Goal: Use online tool/utility: Use online tool/utility

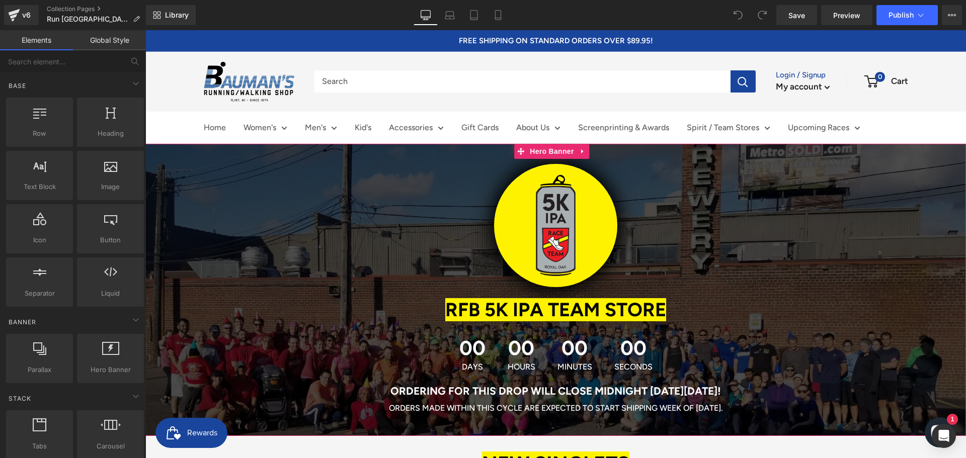
drag, startPoint x: 524, startPoint y: 358, endPoint x: 520, endPoint y: 350, distance: 9.0
click at [524, 358] on span "00" at bounding box center [522, 350] width 28 height 25
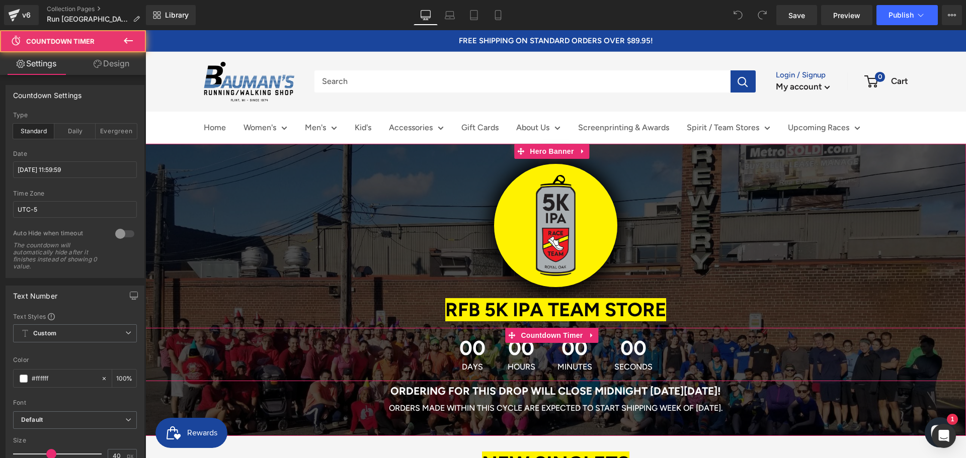
click at [520, 347] on span "00" at bounding box center [522, 350] width 28 height 25
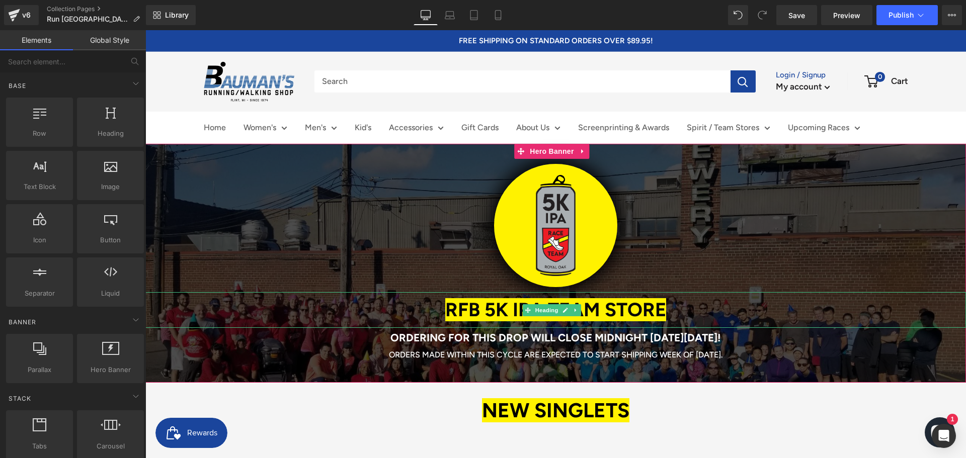
click at [488, 311] on span "RFB 5K IPA TEAM STORE" at bounding box center [555, 309] width 221 height 23
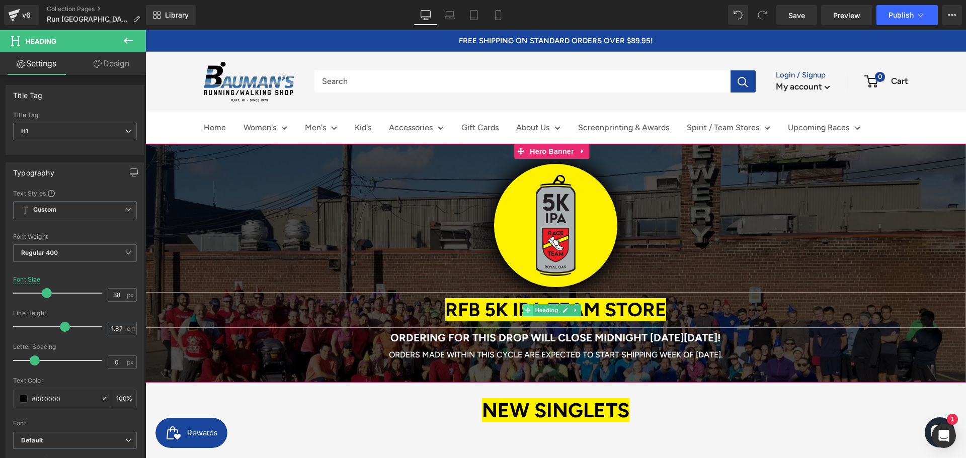
click at [528, 309] on icon at bounding box center [528, 310] width 6 height 6
click at [490, 311] on span "RFB 5K IPA TEAM STORE" at bounding box center [555, 309] width 221 height 23
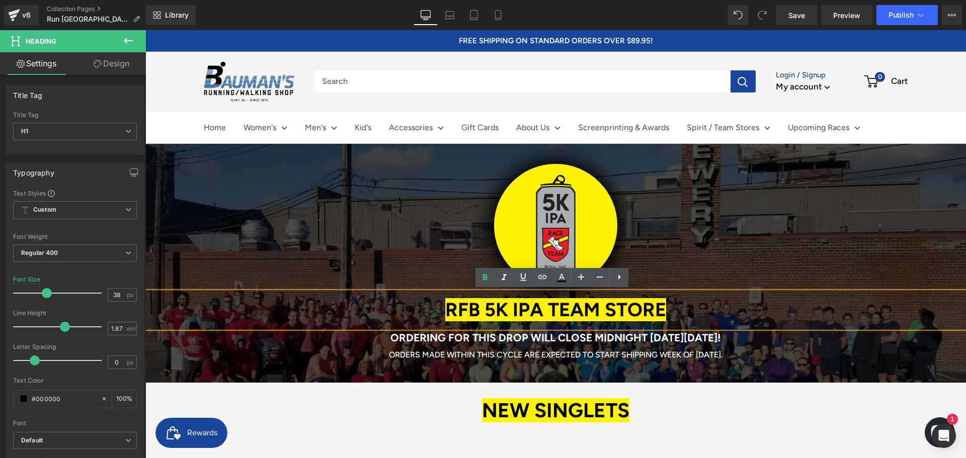
drag, startPoint x: 432, startPoint y: 309, endPoint x: 689, endPoint y: 312, distance: 257.1
click at [689, 312] on h1 "RFB 5K IPA TEAM STORE" at bounding box center [555, 310] width 821 height 36
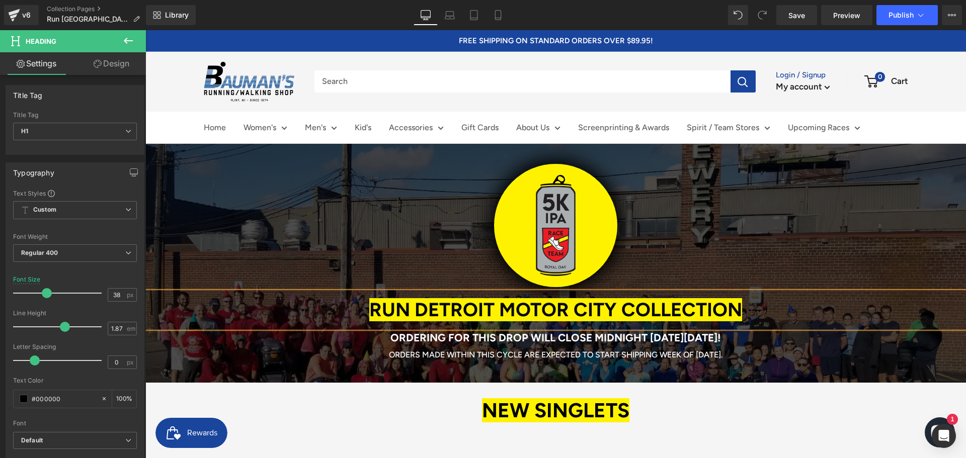
drag, startPoint x: 681, startPoint y: 305, endPoint x: 495, endPoint y: 314, distance: 186.4
click at [495, 314] on span "RUN DETROIT MOTOR CITY COLLECTION" at bounding box center [555, 309] width 373 height 23
click at [509, 337] on span "ORDERING FOR THIS DROP WILL CLOSE MIDNIGHT [DATE][DATE]!" at bounding box center [555, 338] width 331 height 13
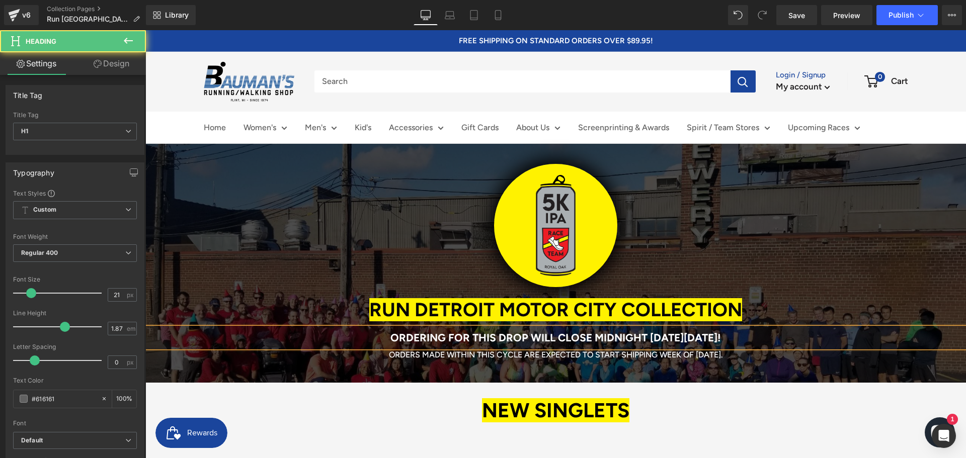
click at [610, 337] on span "ORDERING FOR THIS DROP WILL CLOSE MIDNIGHT [DATE][DATE]!" at bounding box center [555, 338] width 331 height 13
click at [757, 339] on h1 "ORDERING FOR THIS DROP WILL CLOSE MIDNIGHT [DATE][DATE]!" at bounding box center [555, 338] width 821 height 20
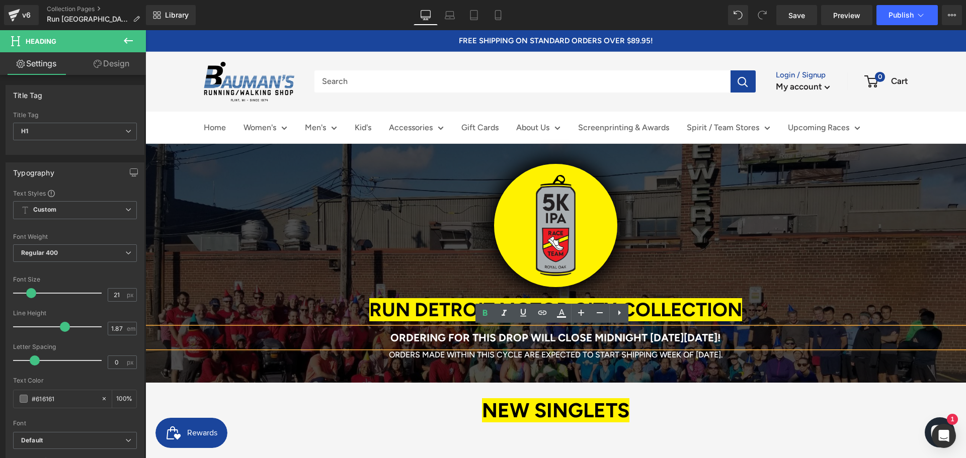
drag, startPoint x: 753, startPoint y: 338, endPoint x: 333, endPoint y: 336, distance: 419.6
click at [333, 336] on h1 "ORDERING FOR THIS DROP WILL CLOSE MIDNIGHT [DATE][DATE]!" at bounding box center [555, 338] width 821 height 20
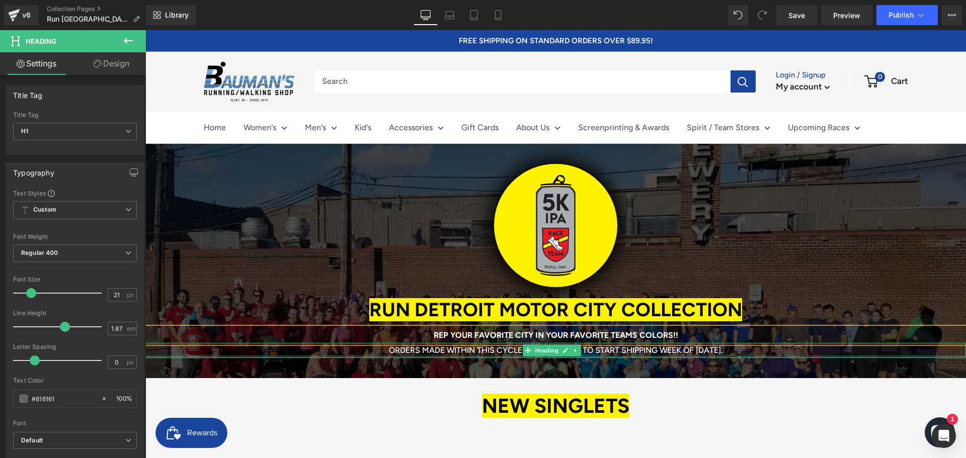
click at [482, 353] on h1 "ORDERS MADE WITHIN THIS CYCLE ARE EXPECTED TO START SHIPPING WEEK OF [DATE]." at bounding box center [555, 350] width 821 height 15
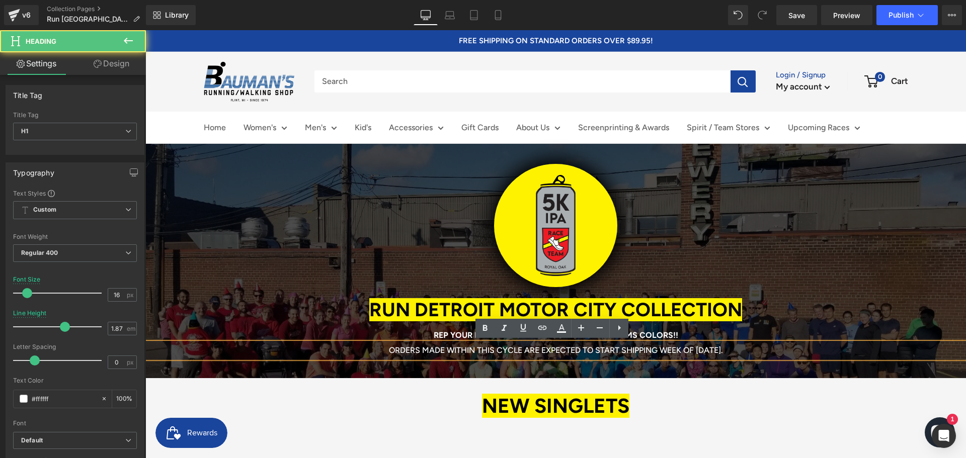
click at [489, 346] on h1 "ORDERS MADE WITHIN THIS CYCLE ARE EXPECTED TO START SHIPPING WEEK OF [DATE]." at bounding box center [555, 350] width 821 height 15
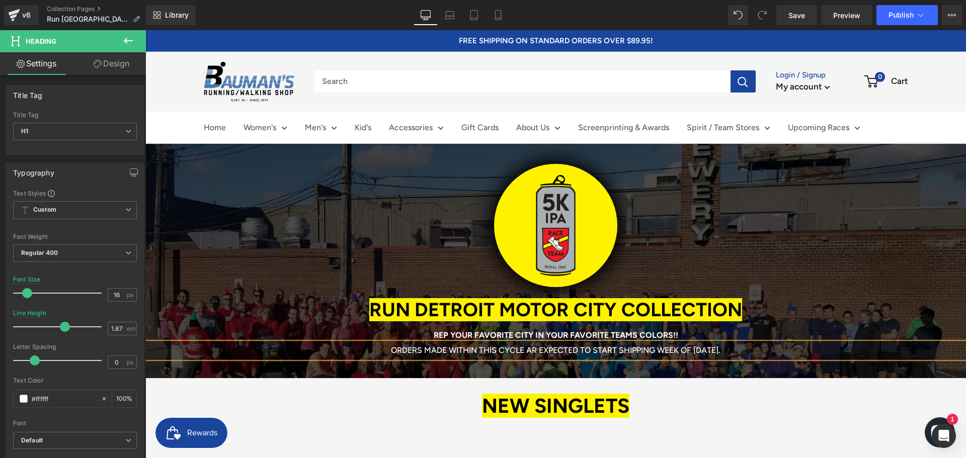
click at [489, 346] on h1 "ORDERS MADE WITHIN THIS CYCLE AR EXPECTED TO START SHIPPING WEEK OF [DATE]." at bounding box center [555, 350] width 821 height 15
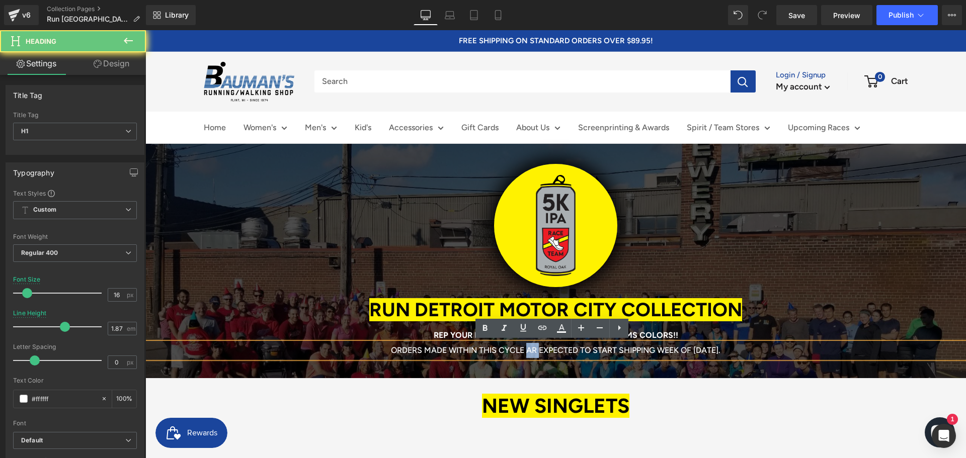
click at [489, 346] on h1 "ORDERS MADE WITHIN THIS CYCLE AR EXPECTED TO START SHIPPING WEEK OF [DATE]." at bounding box center [555, 350] width 821 height 15
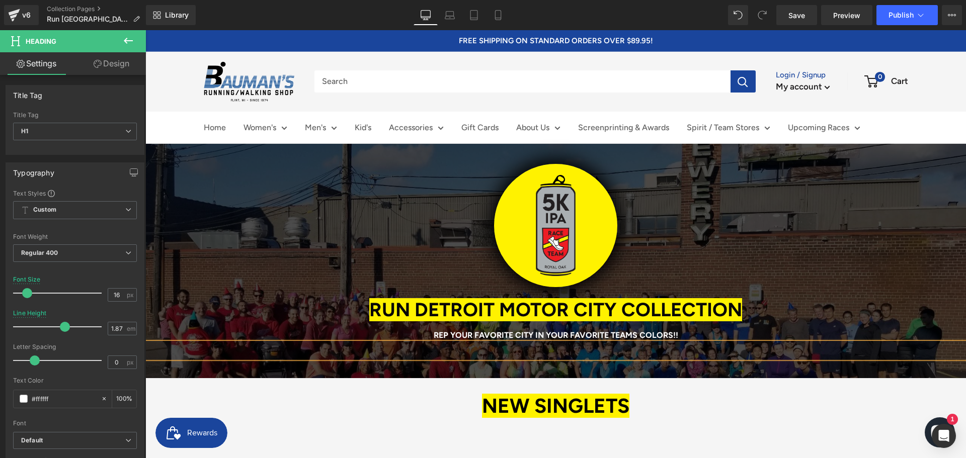
click at [489, 346] on h1 at bounding box center [555, 350] width 821 height 15
click at [448, 334] on b "REP YOUR FAVORITE CITY IN YOUR FAVORITE TEAMS COLORS!!" at bounding box center [556, 336] width 245 height 10
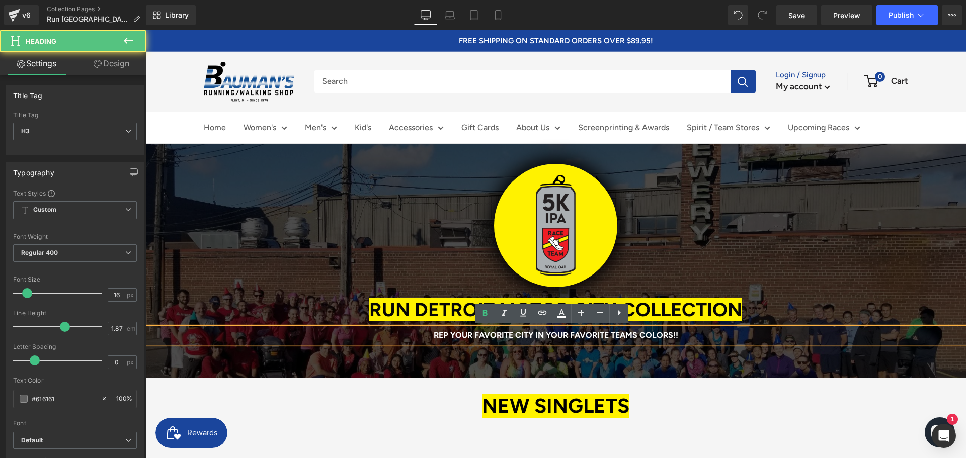
click at [453, 332] on b "REP YOUR FAVORITE CITY IN YOUR FAVORITE TEAMS COLORS!!" at bounding box center [556, 336] width 245 height 10
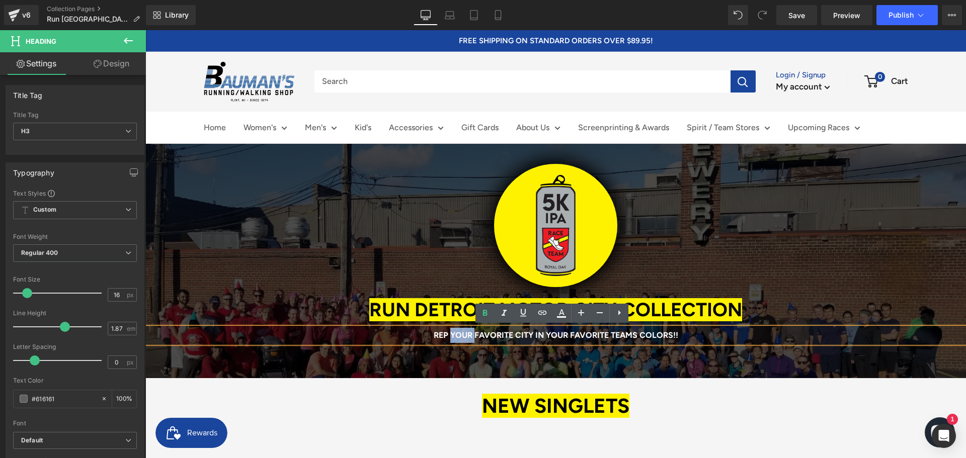
click at [453, 332] on b "REP YOUR FAVORITE CITY IN YOUR FAVORITE TEAMS COLORS!!" at bounding box center [556, 336] width 245 height 10
copy b "REP YOUR FAVORITE CITY IN YOUR FAVORITE TEAMS COLORS!!"
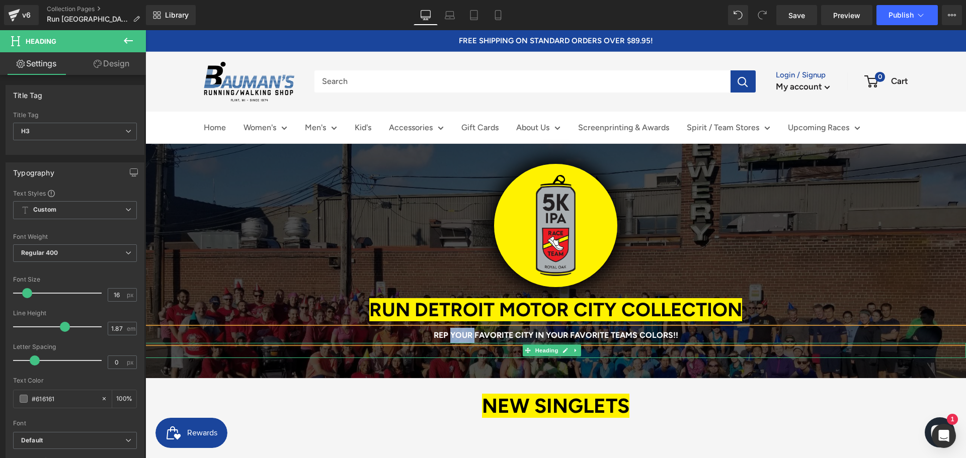
click at [465, 350] on h1 at bounding box center [555, 350] width 821 height 15
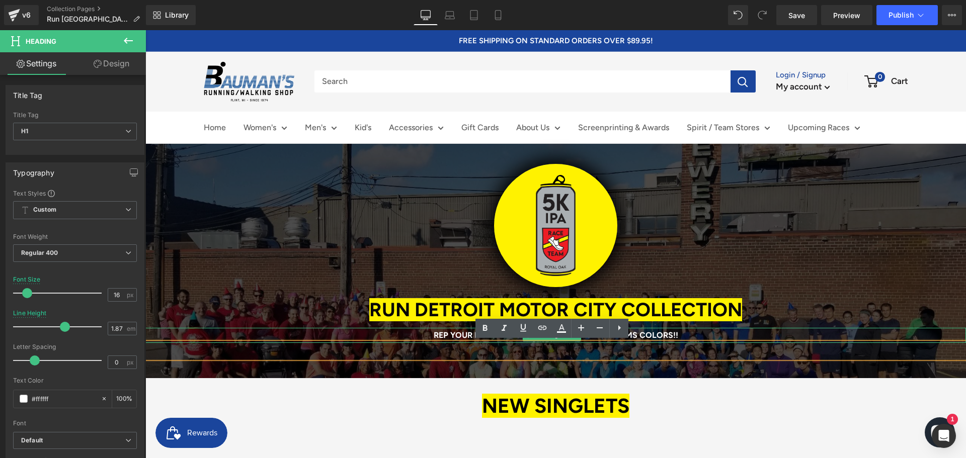
click at [462, 333] on b "REP YOUR FAVORITE CITY IN YOUR FAVORITE TEAMS COLORS!!" at bounding box center [556, 336] width 245 height 10
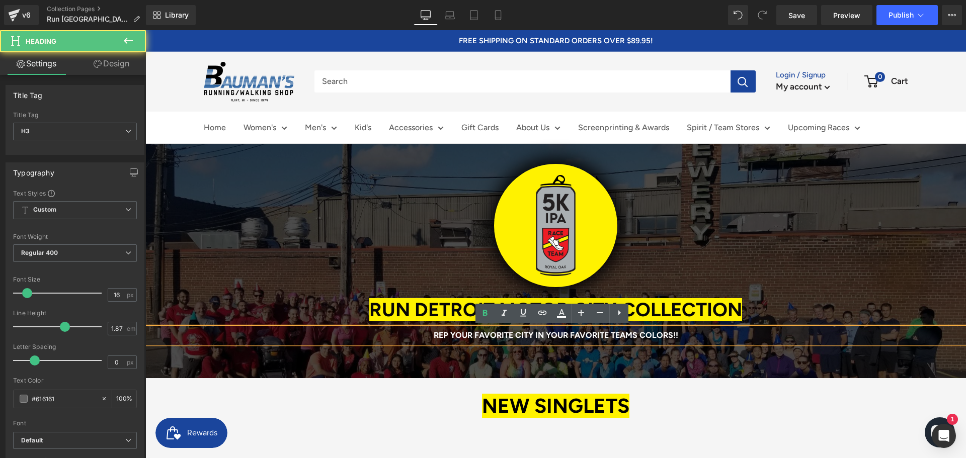
click at [145, 30] on div "31px" at bounding box center [145, 30] width 0 height 0
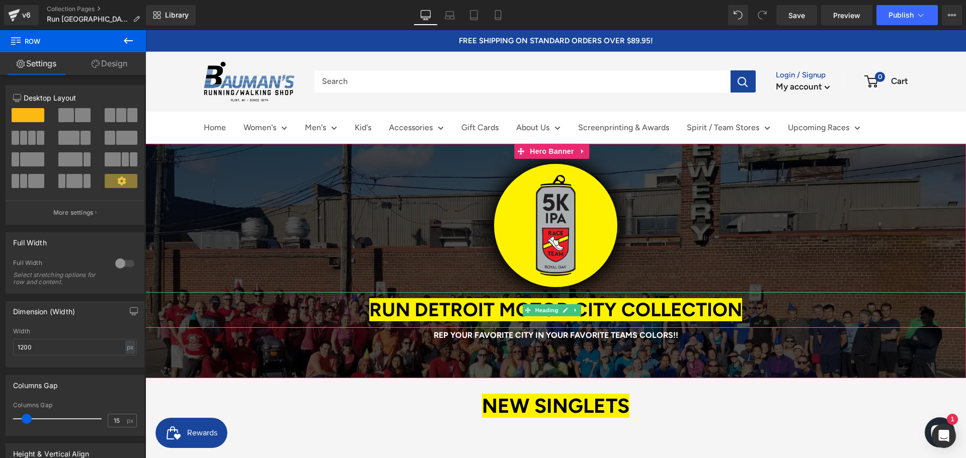
drag, startPoint x: 524, startPoint y: 302, endPoint x: 533, endPoint y: 288, distance: 16.6
click at [524, 302] on span "RUN DETROIT MOTOR CITY COLLECTION" at bounding box center [555, 309] width 373 height 23
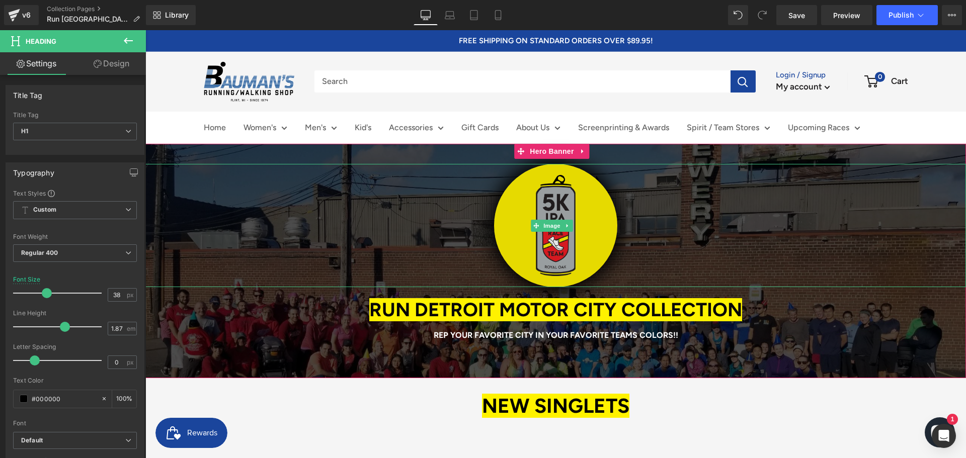
click at [550, 212] on img at bounding box center [555, 225] width 123 height 123
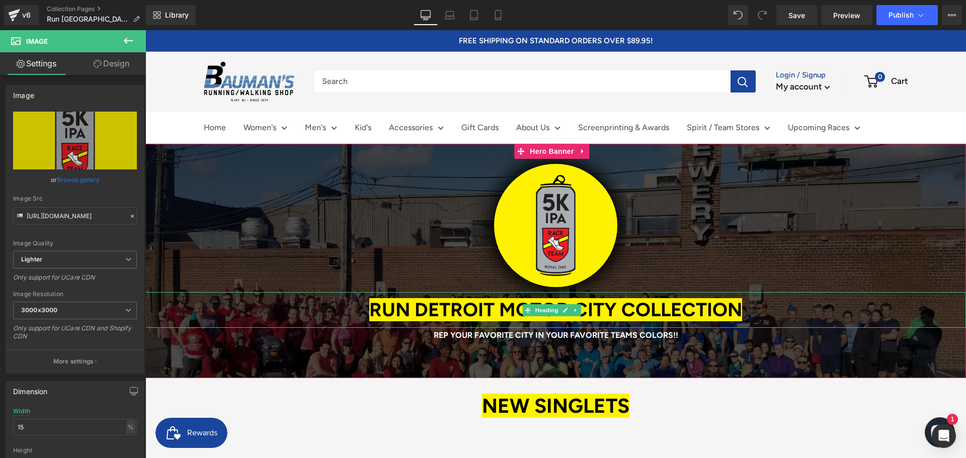
click at [671, 308] on span "RUN DETROIT MOTOR CITY COLLECTION" at bounding box center [555, 309] width 373 height 23
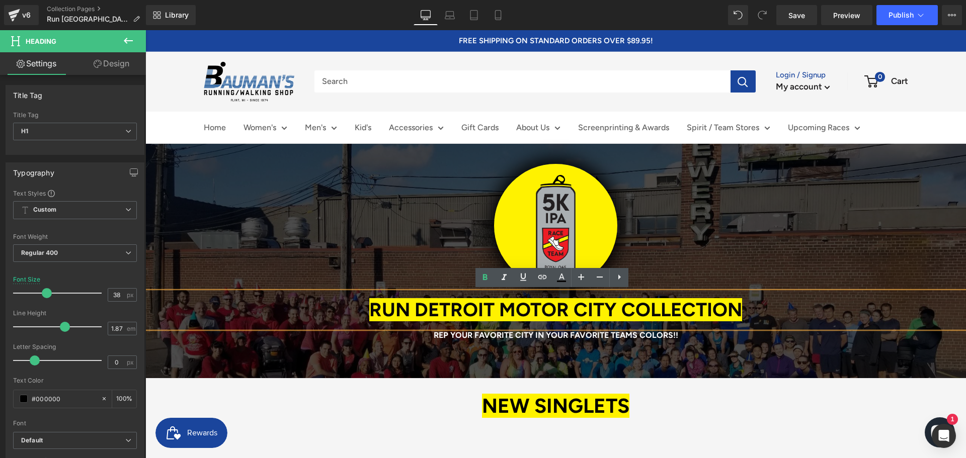
drag, startPoint x: 750, startPoint y: 305, endPoint x: 348, endPoint y: 309, distance: 402.5
click at [348, 309] on h1 "RUN DETROIT MOTOR CITY COLLECTION" at bounding box center [555, 310] width 821 height 36
click at [405, 304] on span "RUN DETROIT MOTOR CITY COLLECTION" at bounding box center [555, 309] width 373 height 23
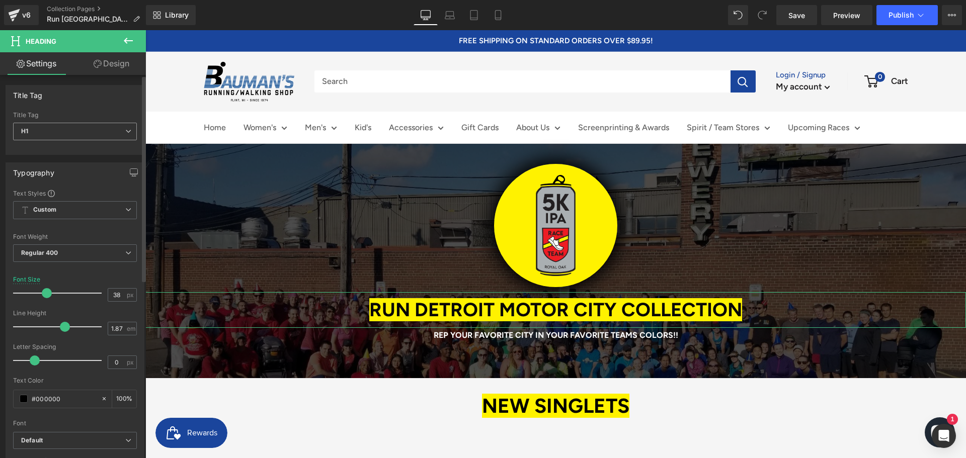
click at [62, 127] on span "H1" at bounding box center [75, 132] width 124 height 18
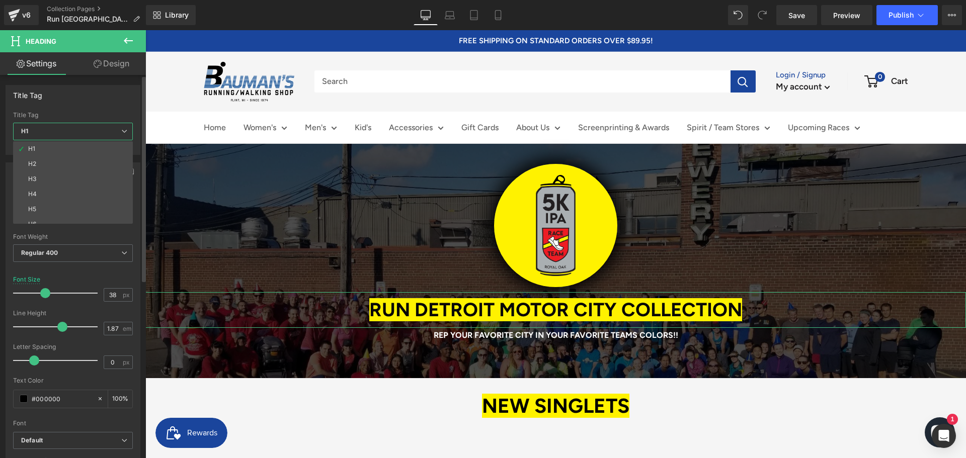
click at [62, 127] on span "H1" at bounding box center [73, 132] width 120 height 18
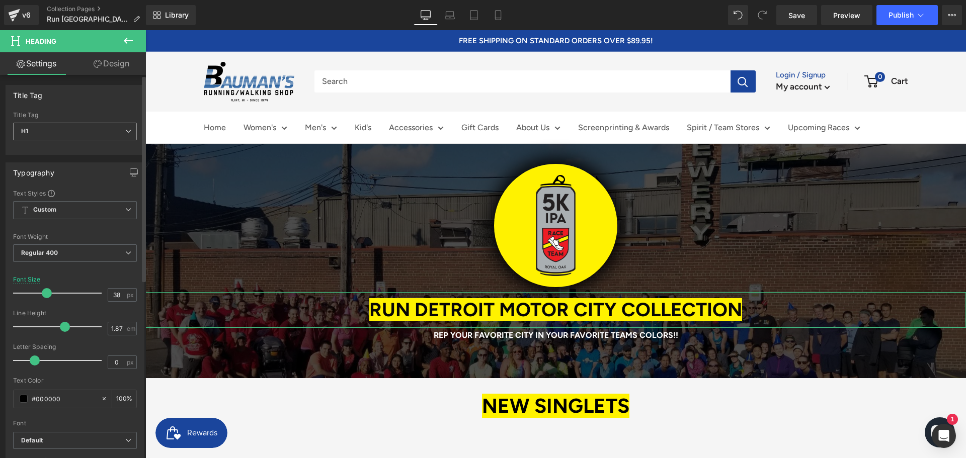
click at [62, 127] on span "H1" at bounding box center [75, 132] width 124 height 18
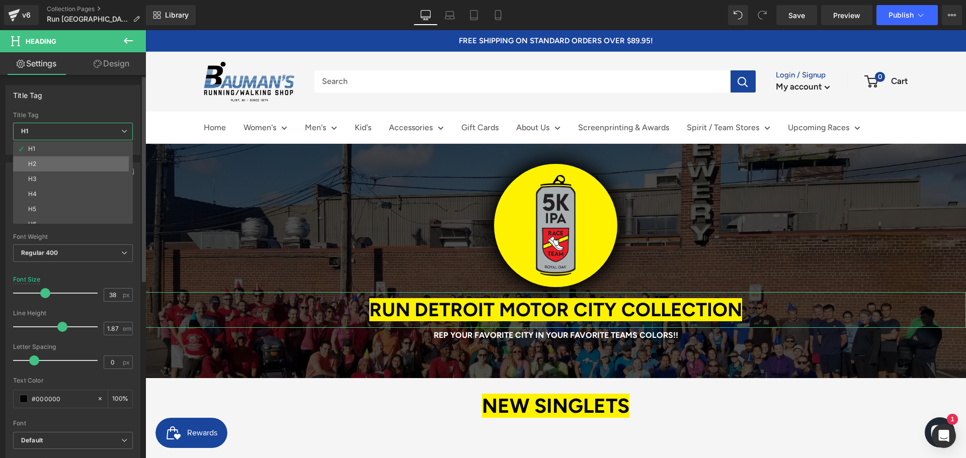
click at [52, 163] on li "H2" at bounding box center [75, 163] width 124 height 15
type input "16"
type input "#616161"
type input "100"
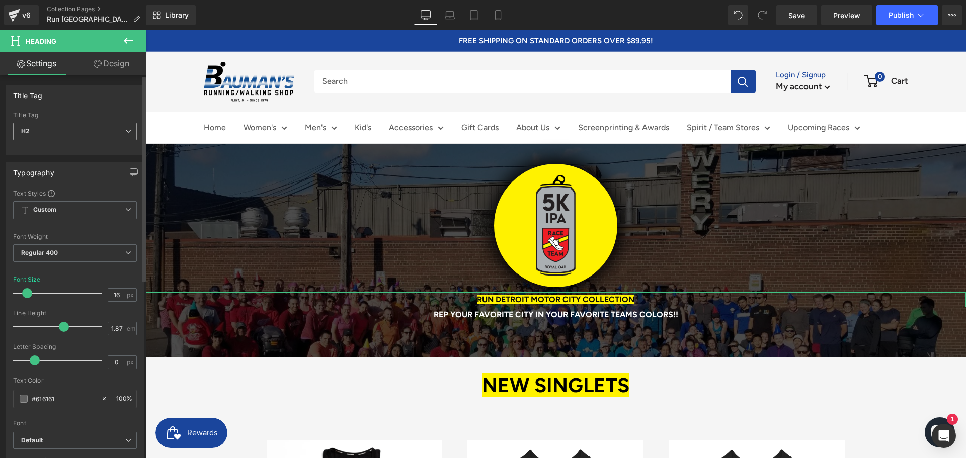
click at [58, 133] on span "H2" at bounding box center [75, 132] width 124 height 18
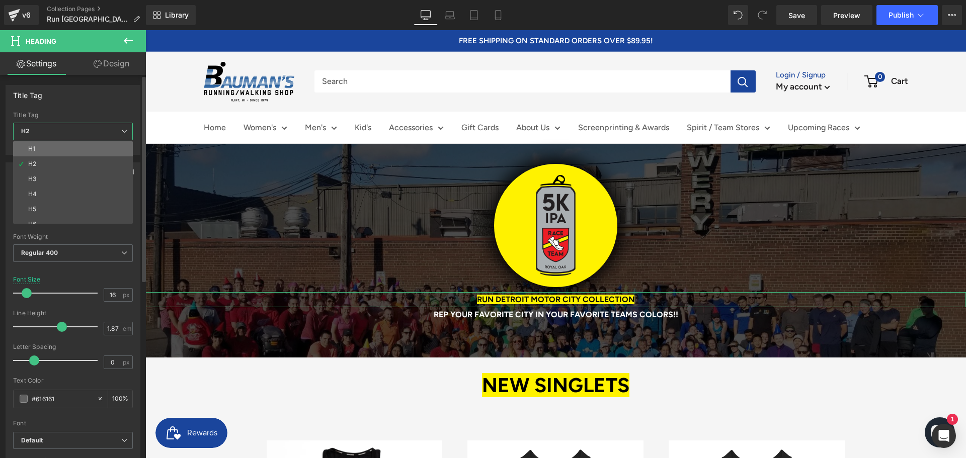
click at [54, 146] on li "H1" at bounding box center [75, 148] width 124 height 15
type input "38"
type input "#000000"
type input "100"
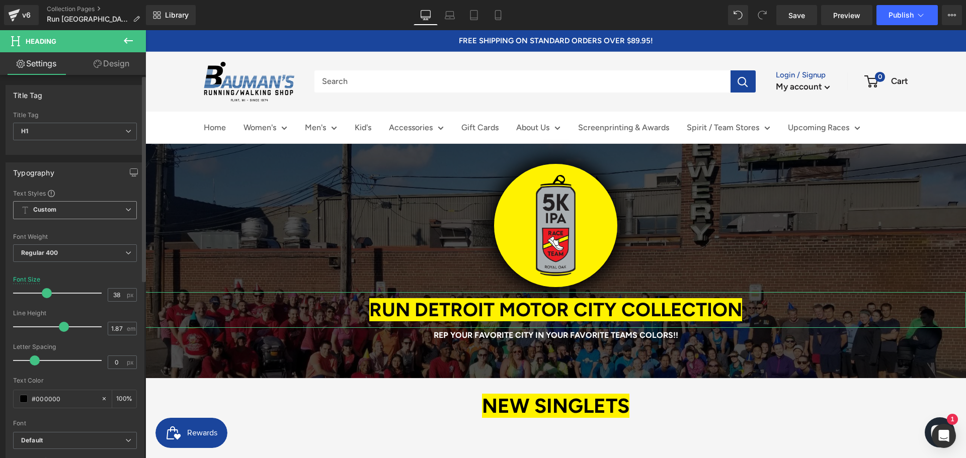
click at [85, 210] on span "Custom Setup Global Style" at bounding box center [75, 210] width 124 height 18
click at [92, 187] on div "Typography Text Styles Custom Custom Setup Global Style Custom Setup Global Sty…" at bounding box center [75, 332] width 139 height 338
click at [64, 250] on span "Regular 400" at bounding box center [75, 254] width 124 height 18
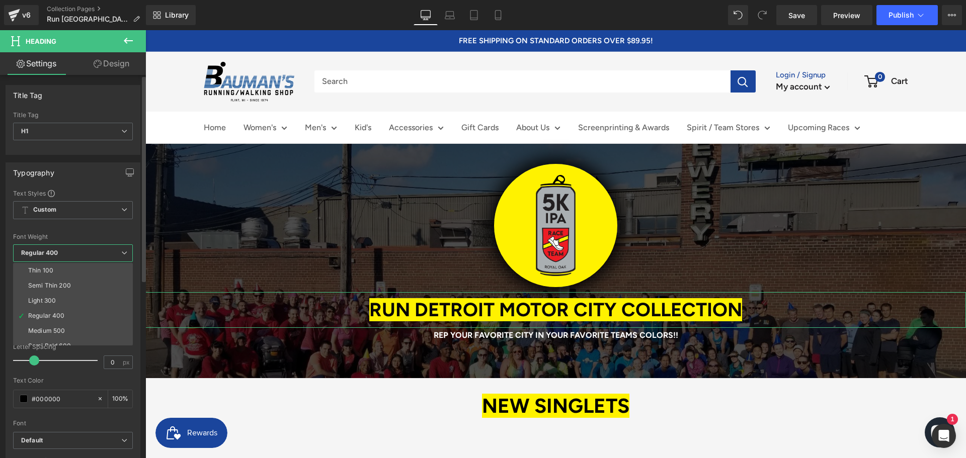
click at [64, 250] on span "Regular 400" at bounding box center [73, 254] width 120 height 18
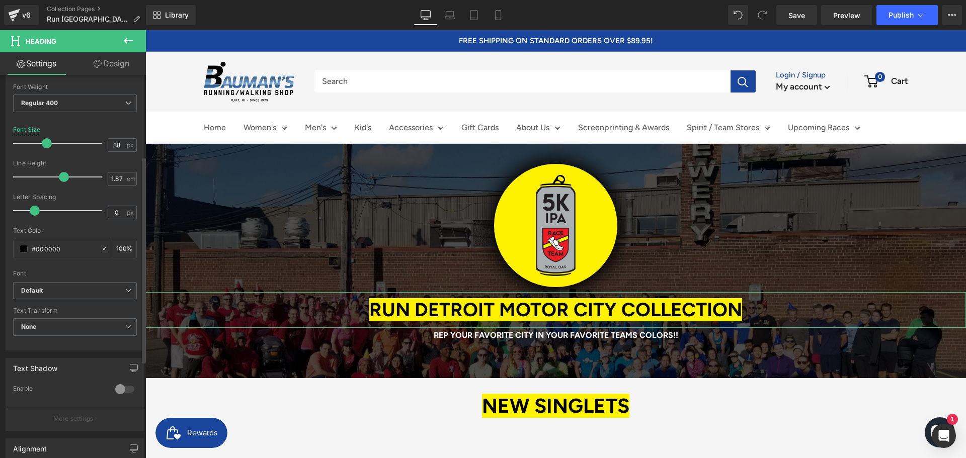
scroll to position [151, 0]
click at [80, 249] on input "#000000" at bounding box center [64, 248] width 64 height 11
click at [119, 286] on b "Default" at bounding box center [73, 290] width 104 height 9
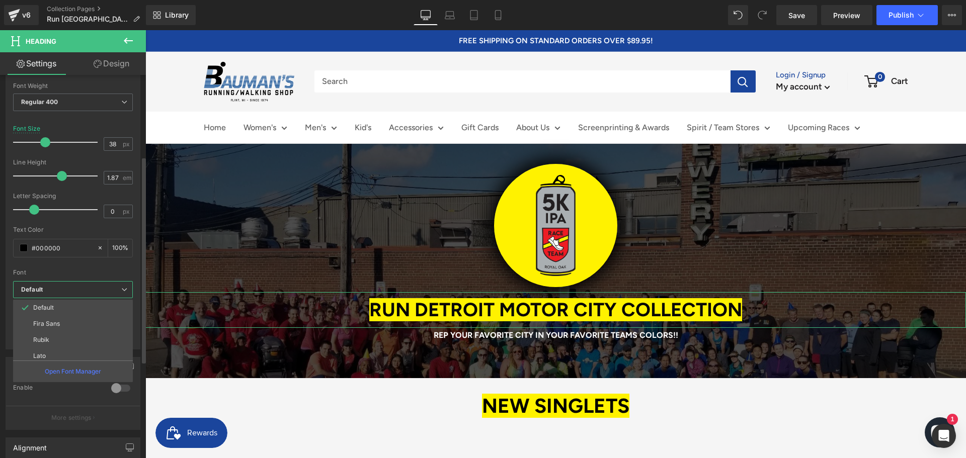
click at [119, 286] on b "Default" at bounding box center [71, 290] width 100 height 9
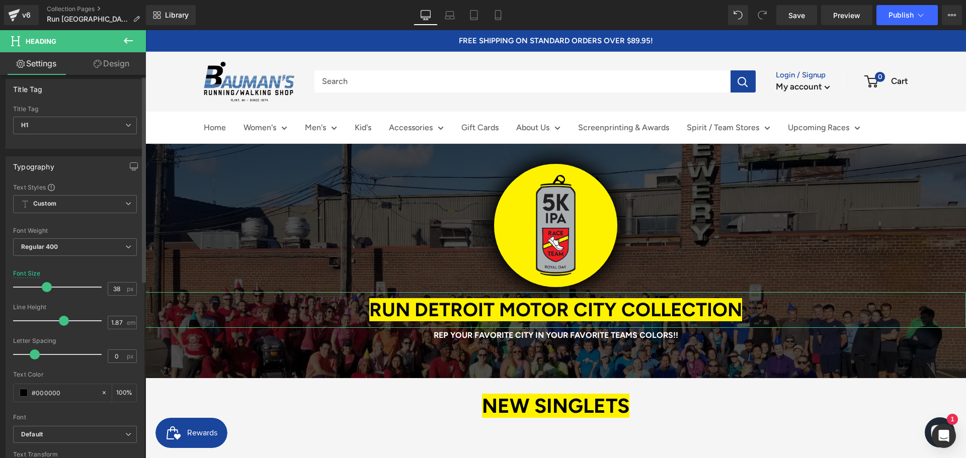
scroll to position [0, 0]
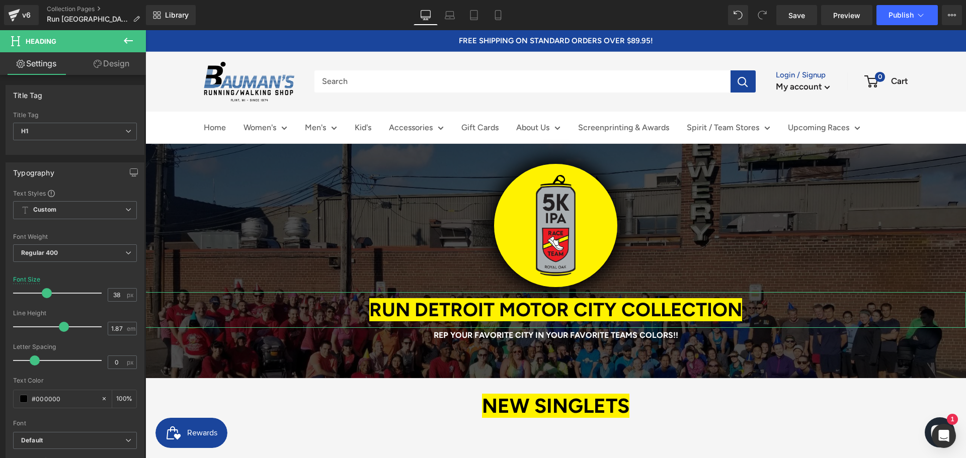
click at [116, 66] on link "Design" at bounding box center [111, 63] width 73 height 23
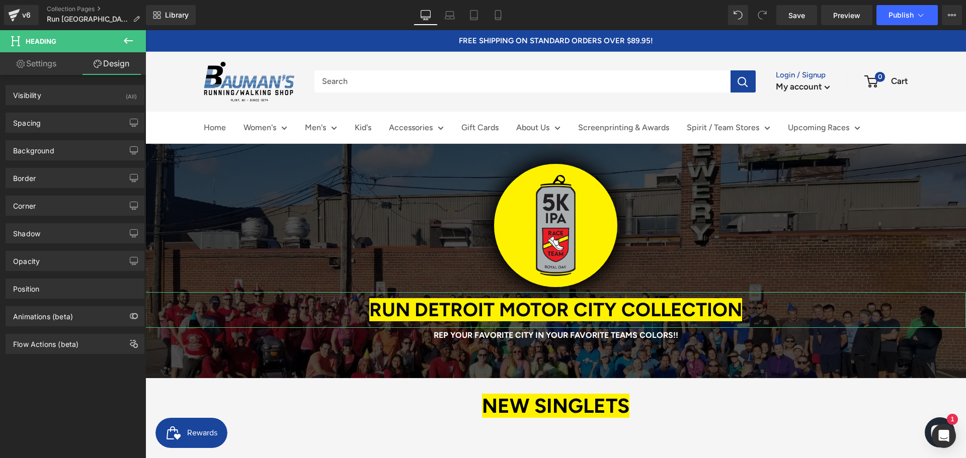
type input "#000000"
type input "100"
click at [77, 142] on div "Background" at bounding box center [75, 150] width 138 height 19
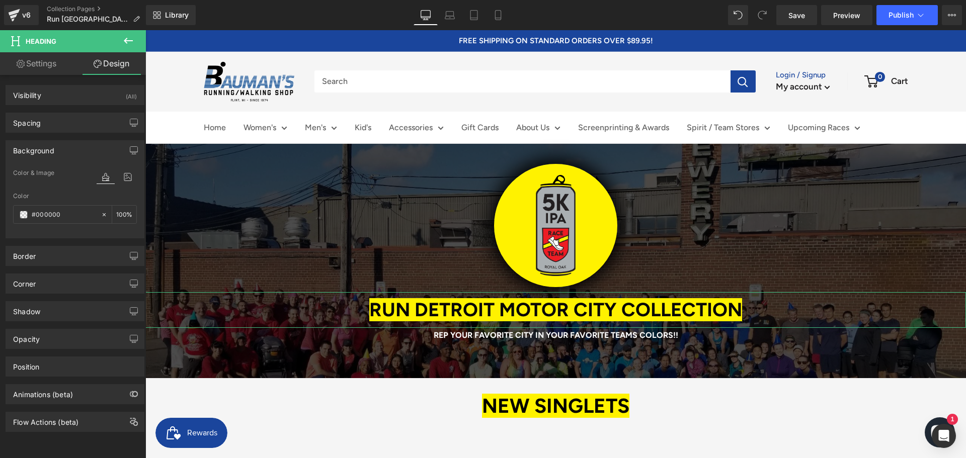
click at [104, 180] on icon at bounding box center [106, 177] width 18 height 13
click at [123, 177] on icon at bounding box center [128, 177] width 18 height 13
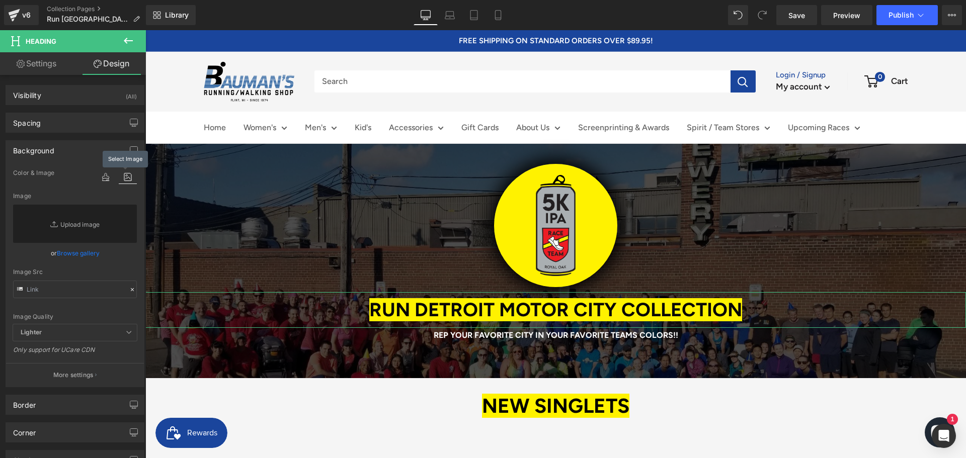
click at [123, 177] on icon at bounding box center [128, 177] width 18 height 13
click at [123, 37] on icon at bounding box center [128, 41] width 12 height 12
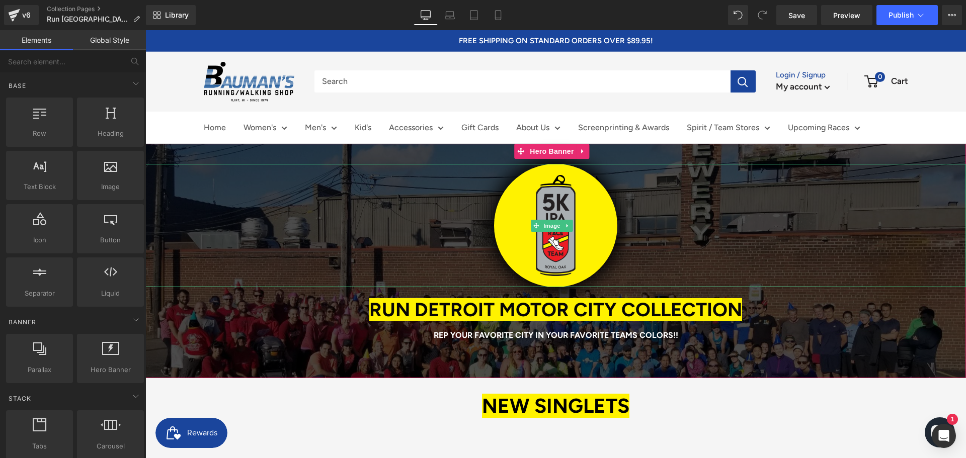
click at [300, 260] on div at bounding box center [555, 225] width 821 height 123
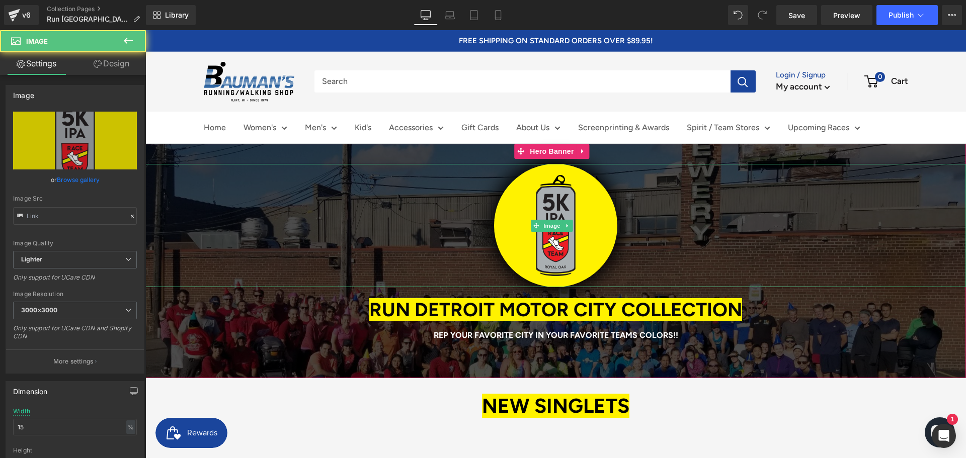
type input "[URL][DOMAIN_NAME]"
click at [206, 311] on h1 "RUN DETROIT MOTOR CITY COLLECTION" at bounding box center [555, 310] width 821 height 36
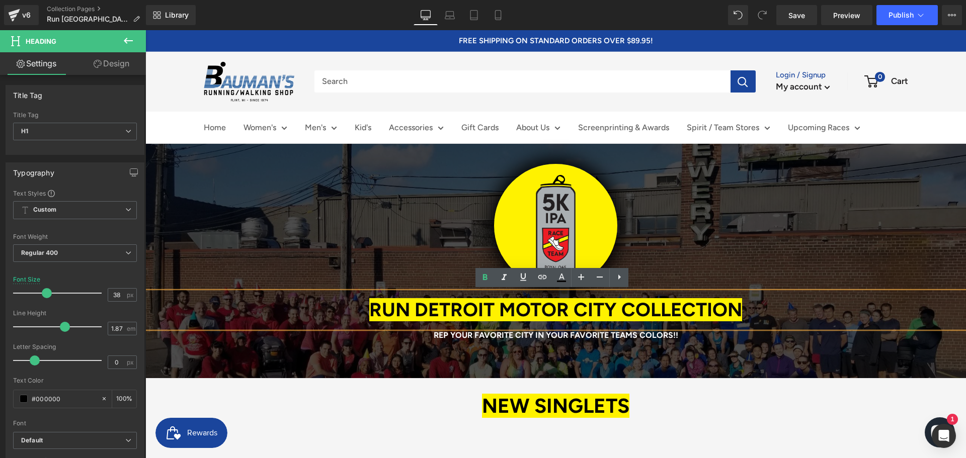
click at [195, 350] on h1 at bounding box center [555, 350] width 821 height 15
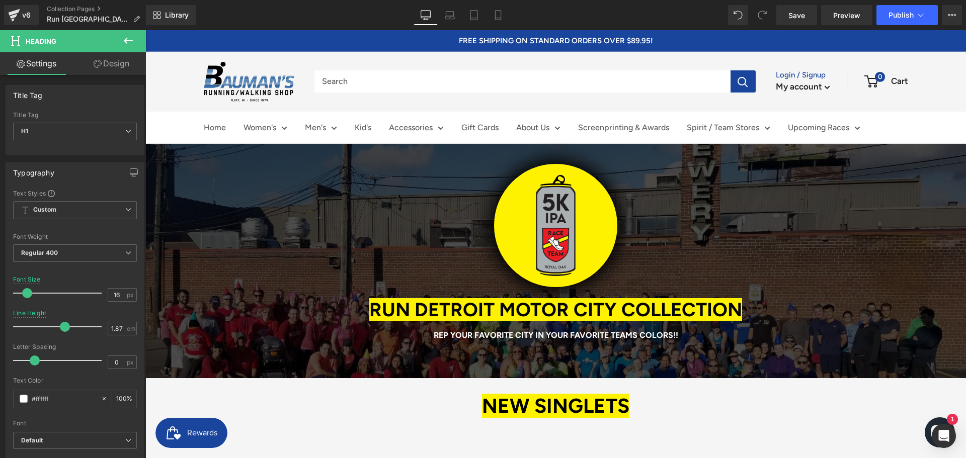
click at [126, 43] on icon at bounding box center [128, 41] width 12 height 12
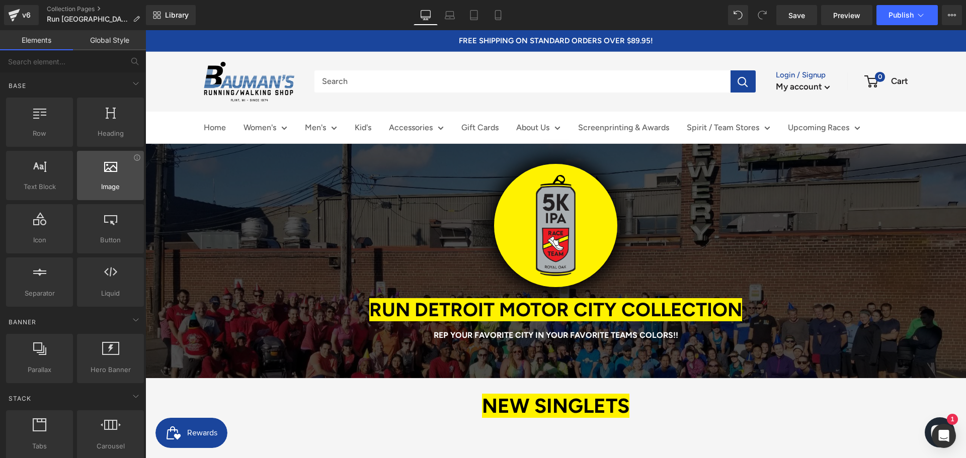
click at [115, 190] on span "Image" at bounding box center [110, 187] width 61 height 11
click at [110, 173] on div at bounding box center [110, 170] width 61 height 23
click at [102, 201] on div "Image images, photos, alts, uploads" at bounding box center [110, 175] width 71 height 53
click at [89, 157] on div "Image images, photos, alts, uploads" at bounding box center [110, 175] width 67 height 49
click at [91, 178] on div at bounding box center [110, 170] width 61 height 23
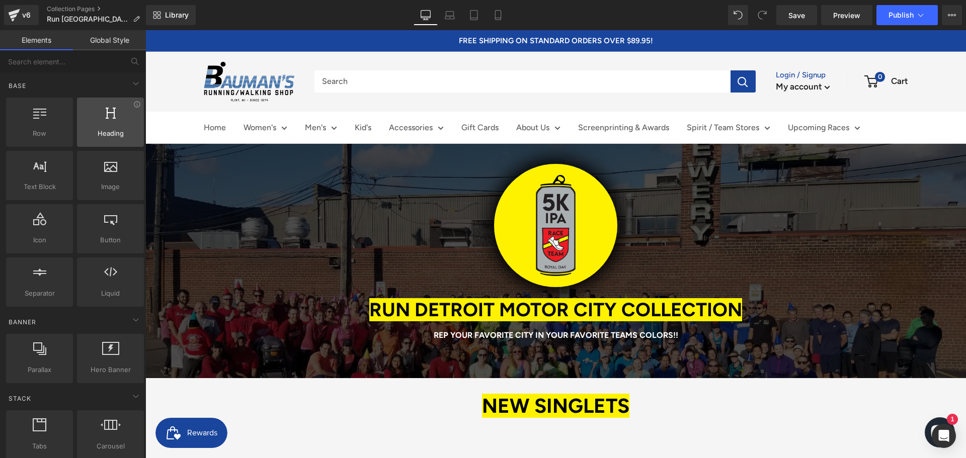
click at [97, 132] on span "Heading" at bounding box center [110, 133] width 61 height 11
click at [105, 127] on div at bounding box center [110, 117] width 61 height 23
click at [83, 122] on div at bounding box center [110, 117] width 61 height 23
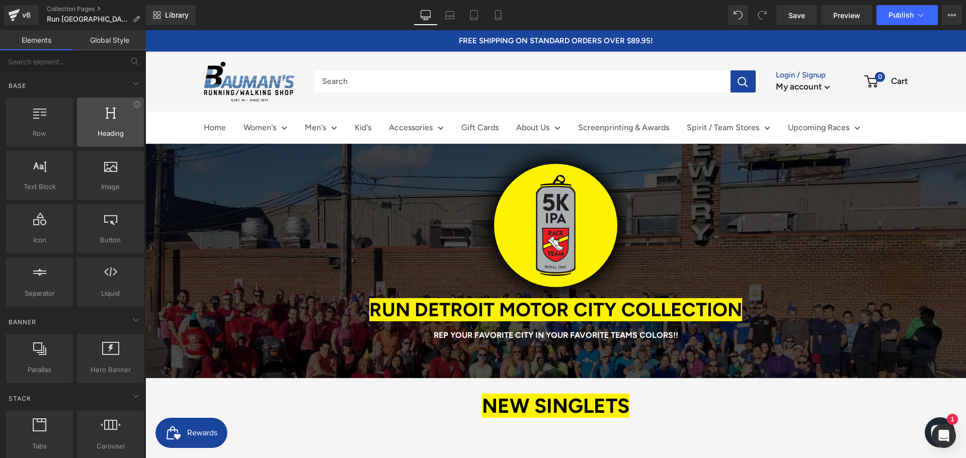
click at [94, 109] on div at bounding box center [110, 117] width 61 height 23
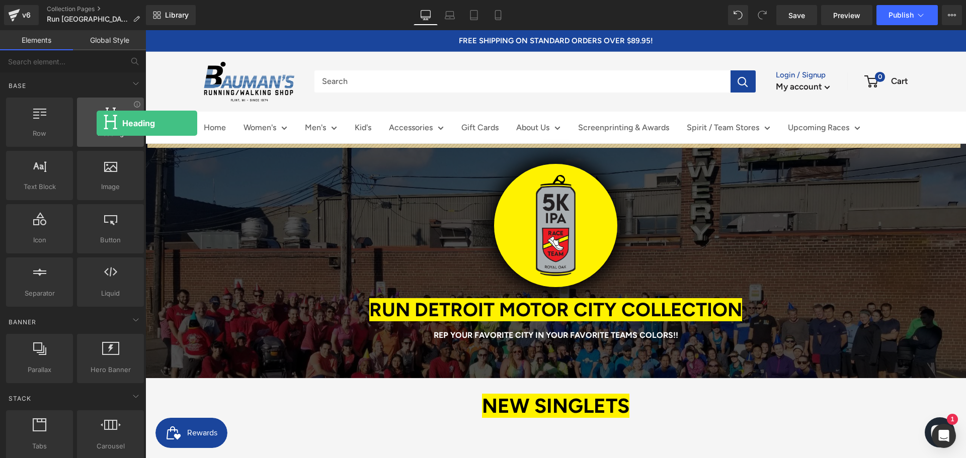
drag, startPoint x: 94, startPoint y: 109, endPoint x: 97, endPoint y: 123, distance: 14.4
click at [97, 123] on div at bounding box center [110, 117] width 61 height 23
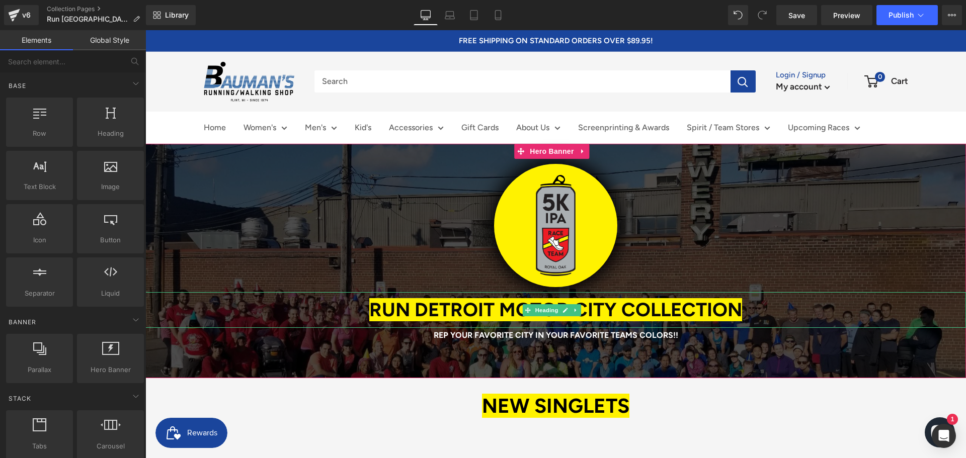
click at [407, 310] on span "RUN DETROIT MOTOR CITY COLLECTION" at bounding box center [555, 309] width 373 height 23
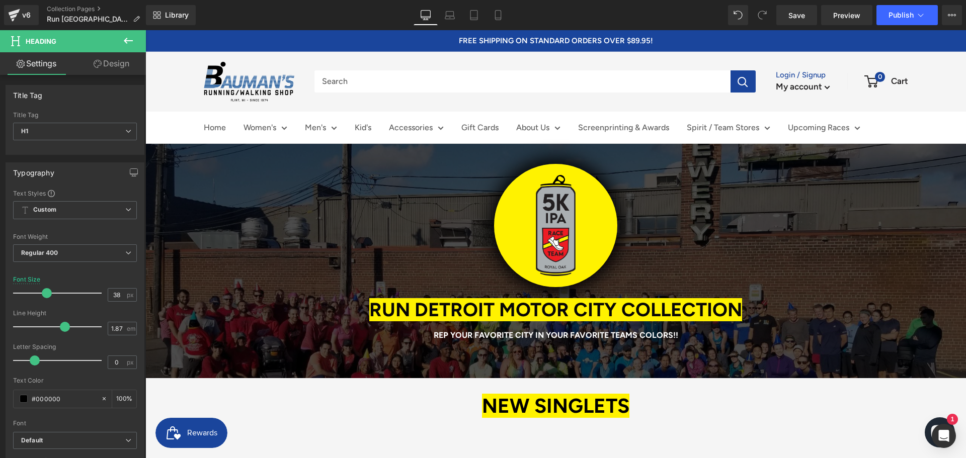
click at [126, 65] on link "Design" at bounding box center [111, 63] width 73 height 23
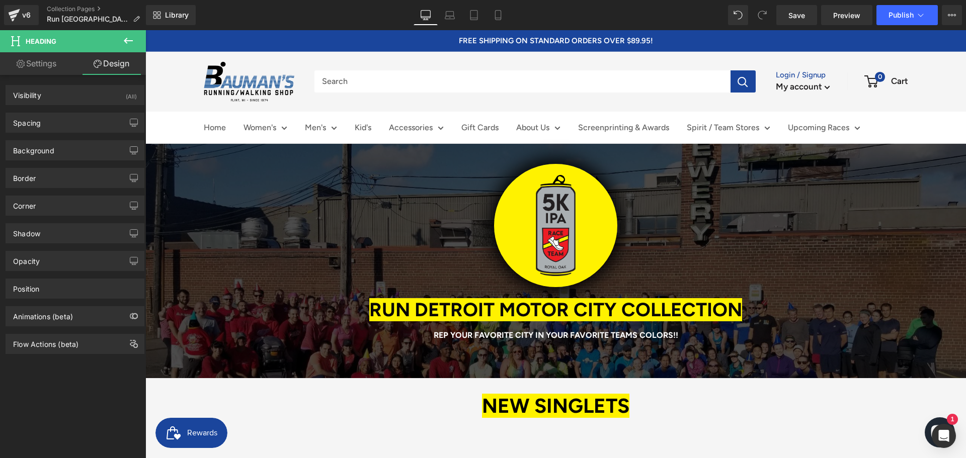
click at [62, 65] on link "Settings" at bounding box center [36, 63] width 73 height 23
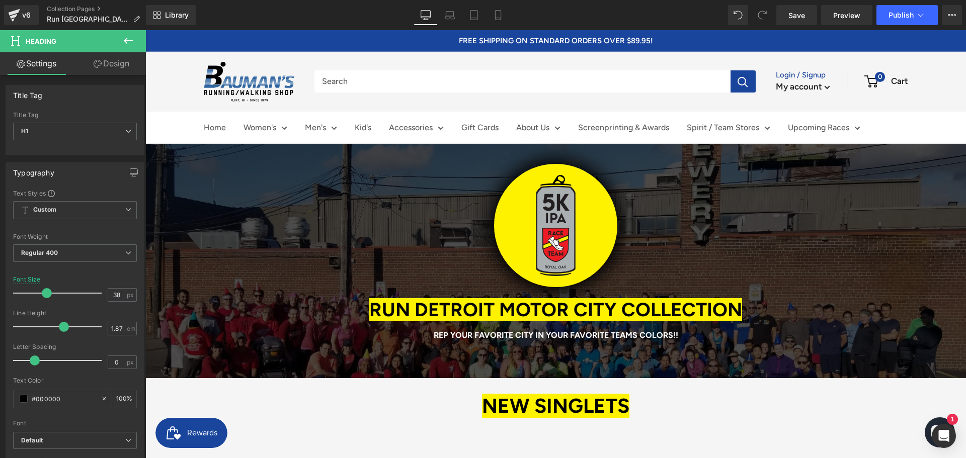
type input "100"
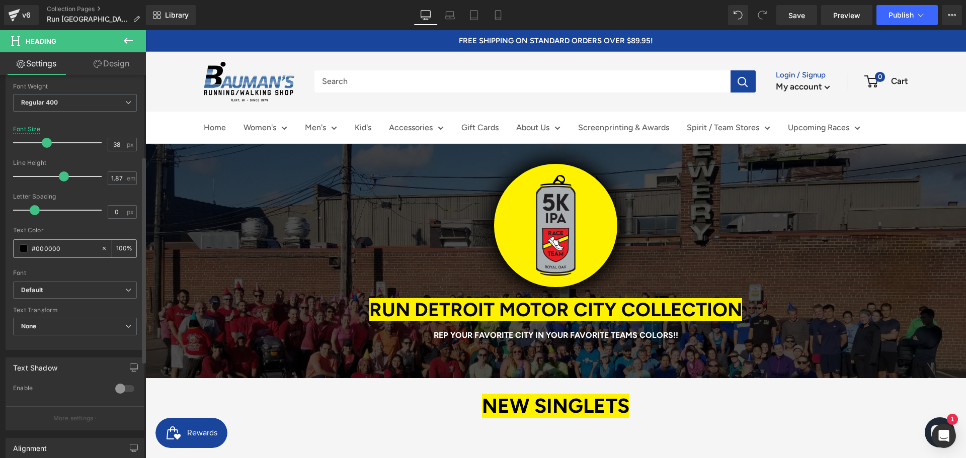
scroll to position [151, 0]
click at [66, 293] on b "Default" at bounding box center [73, 290] width 104 height 9
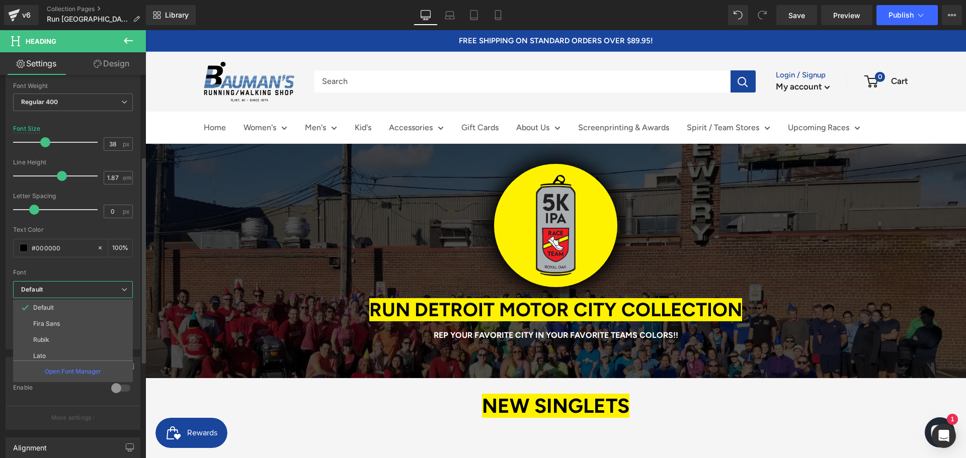
click at [66, 293] on b "Default" at bounding box center [71, 290] width 100 height 9
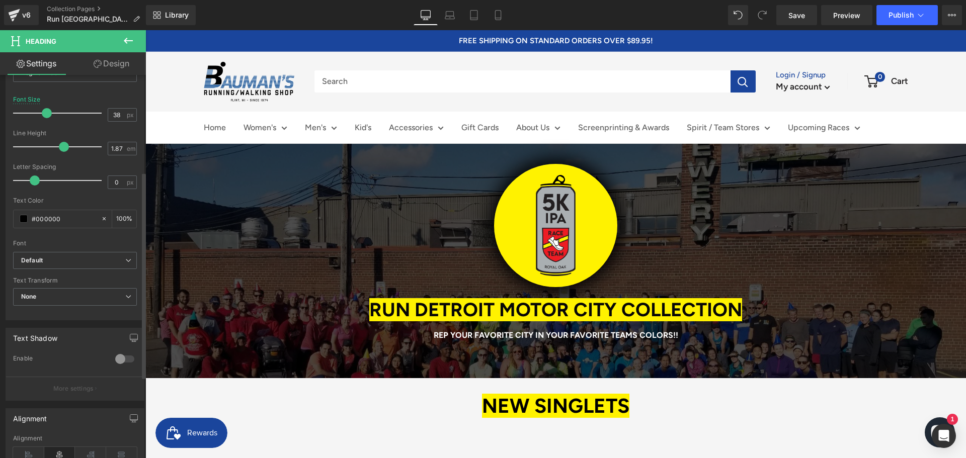
scroll to position [180, 0]
click at [101, 221] on icon at bounding box center [104, 219] width 7 height 7
type input "none"
type input "0"
click at [101, 219] on icon at bounding box center [104, 219] width 7 height 7
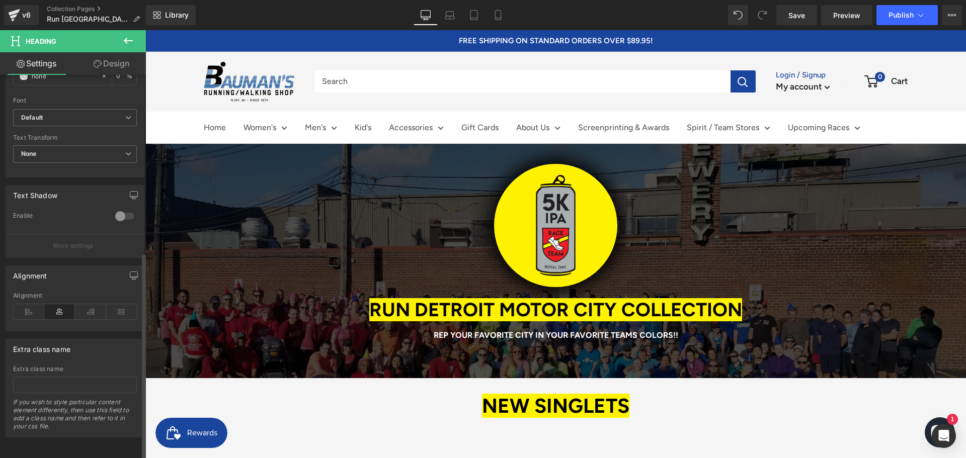
scroll to position [0, 0]
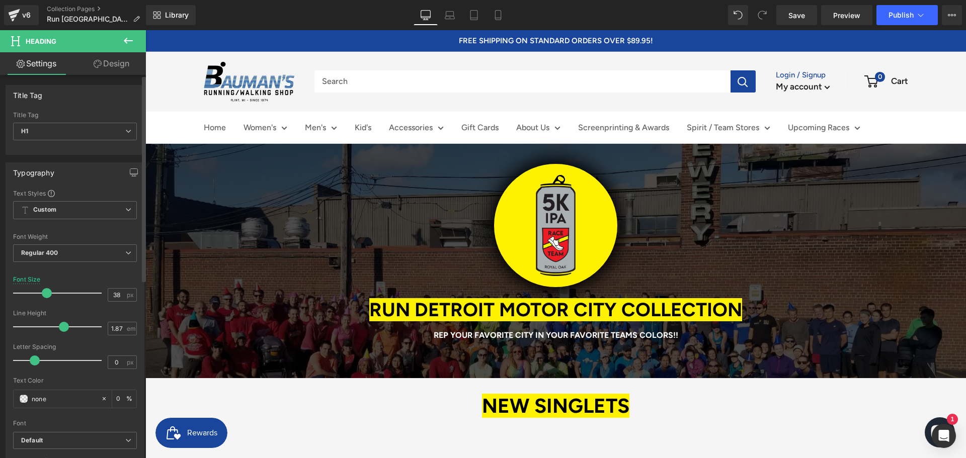
click at [84, 88] on div "Title Tag" at bounding box center [75, 95] width 138 height 19
click at [125, 41] on icon at bounding box center [128, 41] width 9 height 6
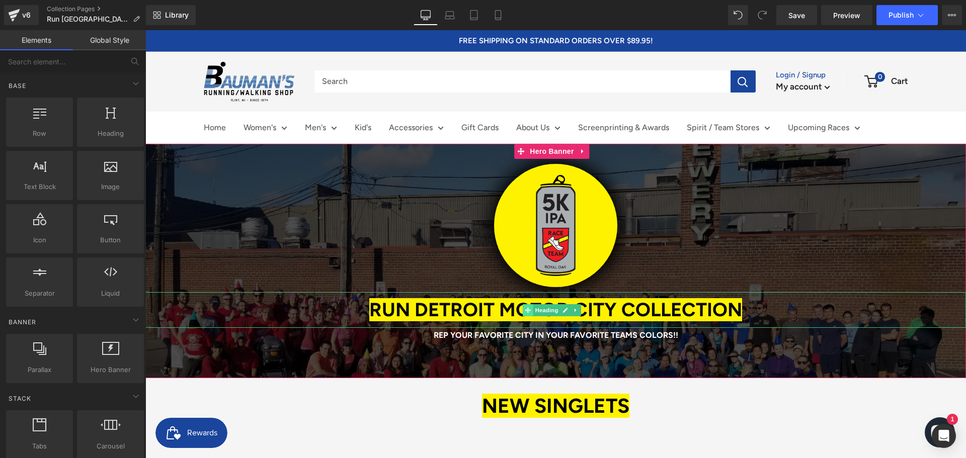
click at [532, 312] on span at bounding box center [528, 310] width 11 height 12
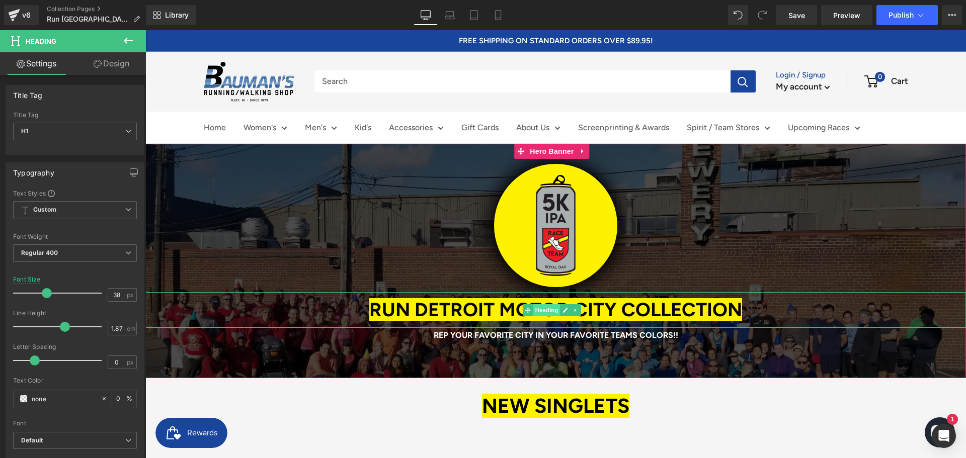
click at [541, 308] on span "Heading" at bounding box center [546, 310] width 27 height 12
click at [542, 309] on span "Heading" at bounding box center [546, 310] width 27 height 12
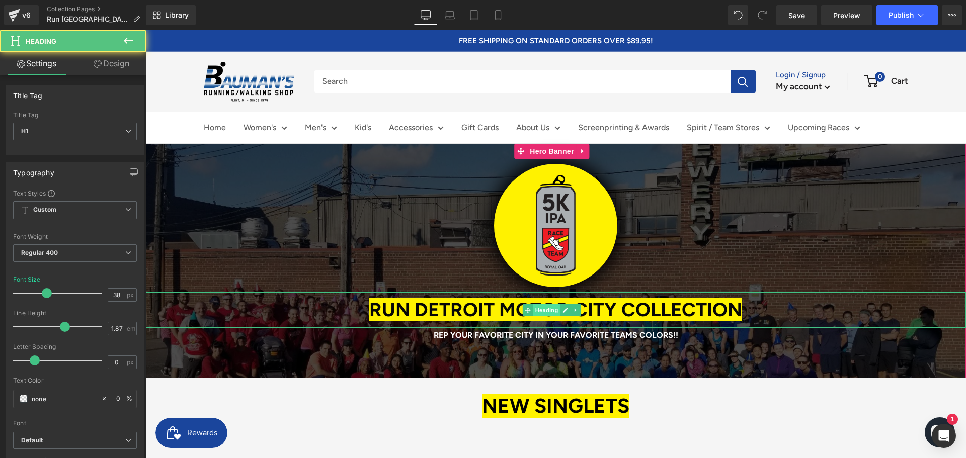
click at [542, 309] on span "Heading" at bounding box center [546, 310] width 27 height 12
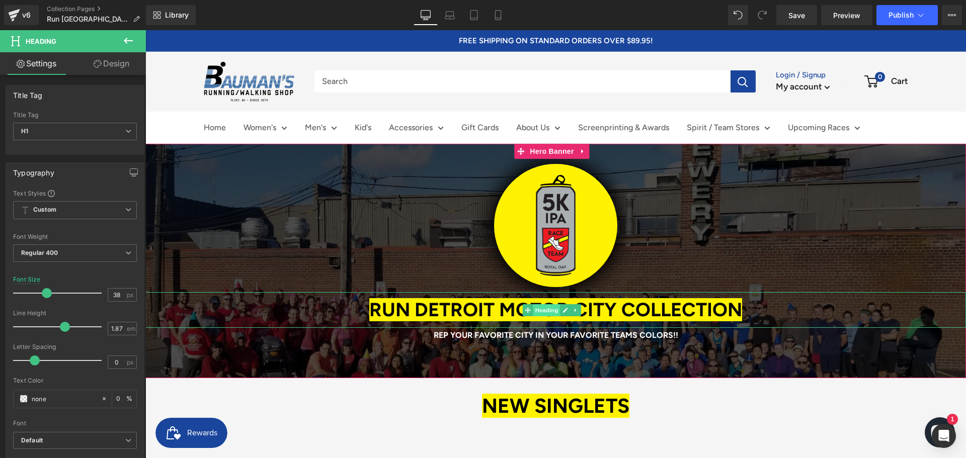
click at [542, 309] on span "Heading" at bounding box center [546, 310] width 27 height 12
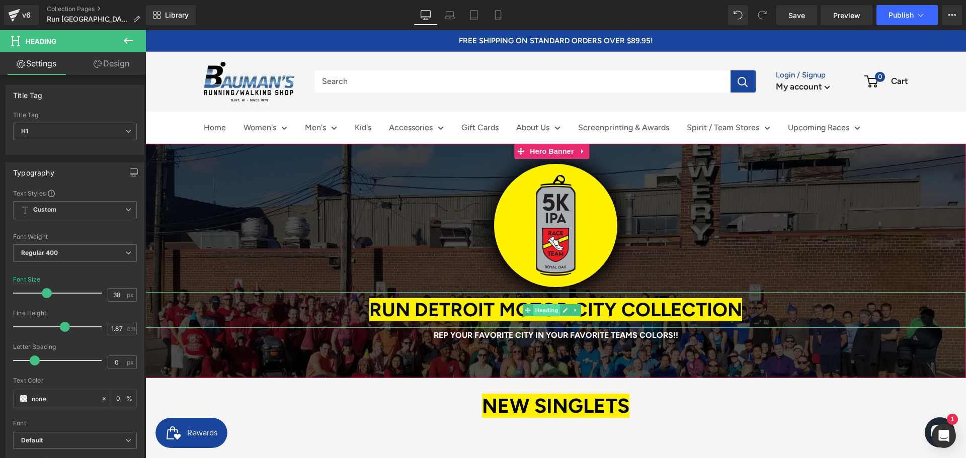
click at [542, 309] on span "Heading" at bounding box center [546, 310] width 27 height 12
